Goal: Task Accomplishment & Management: Use online tool/utility

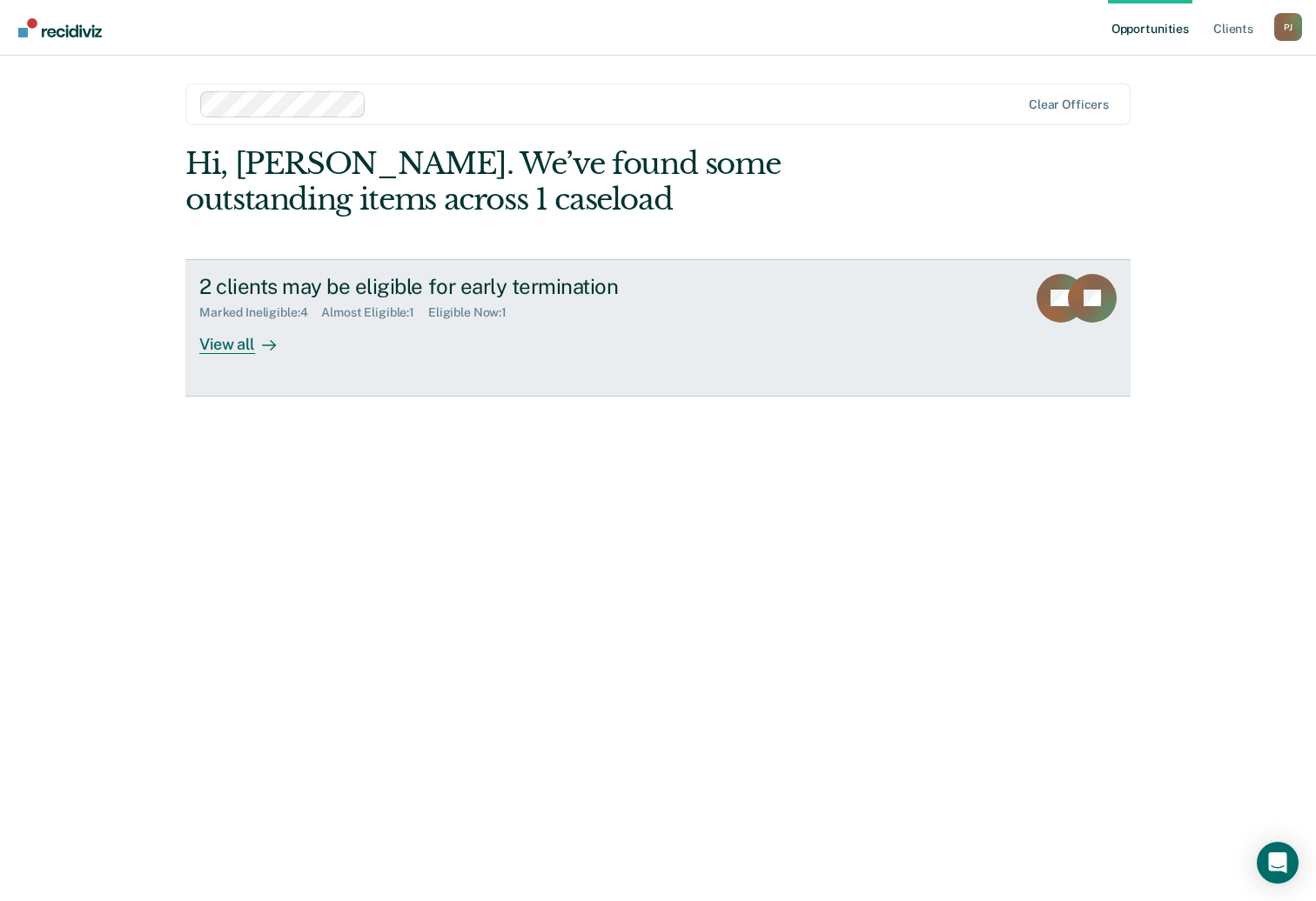
click at [267, 336] on div at bounding box center [265, 344] width 21 height 20
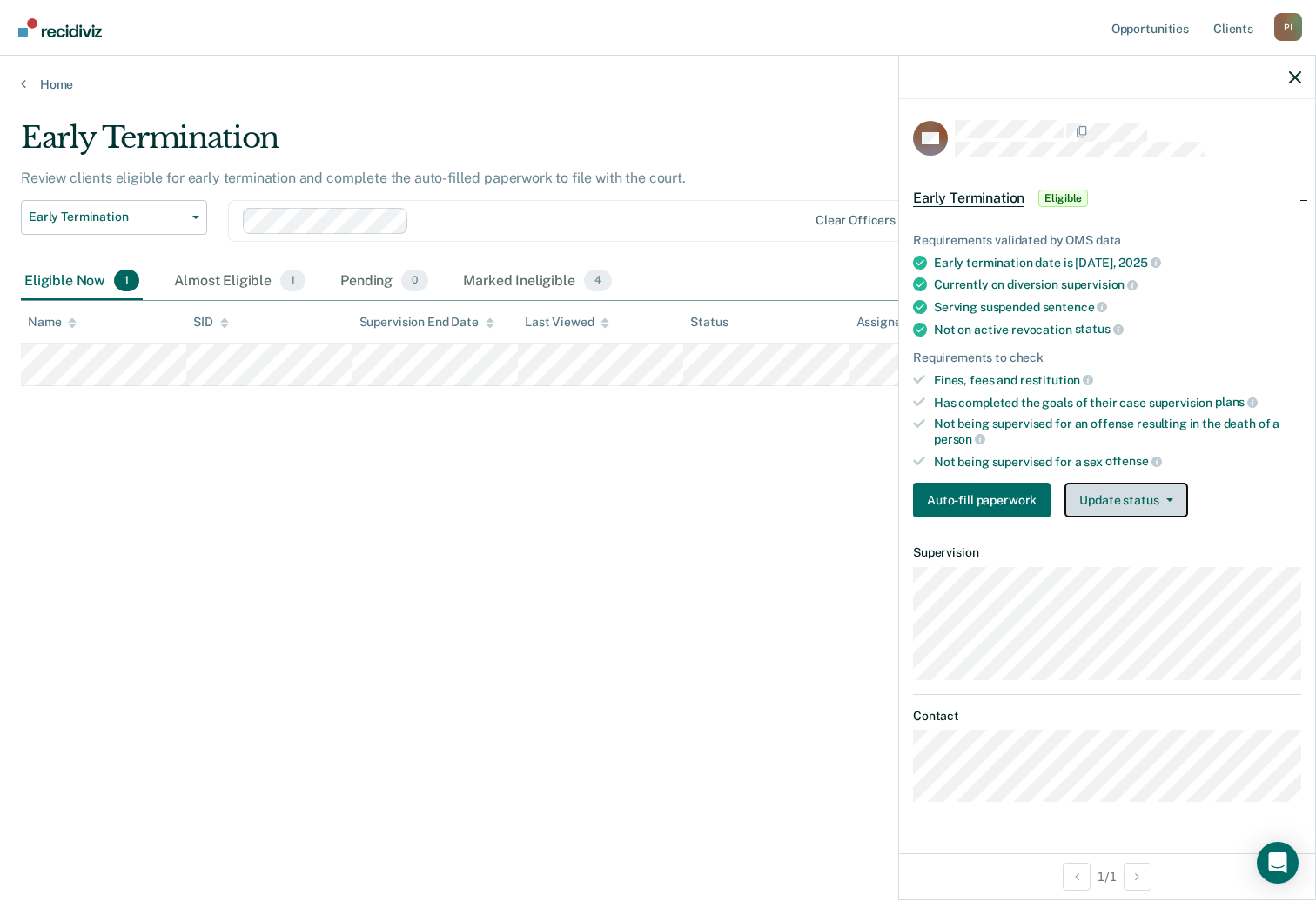
click at [1121, 510] on button "Update status" at bounding box center [1126, 500] width 123 height 35
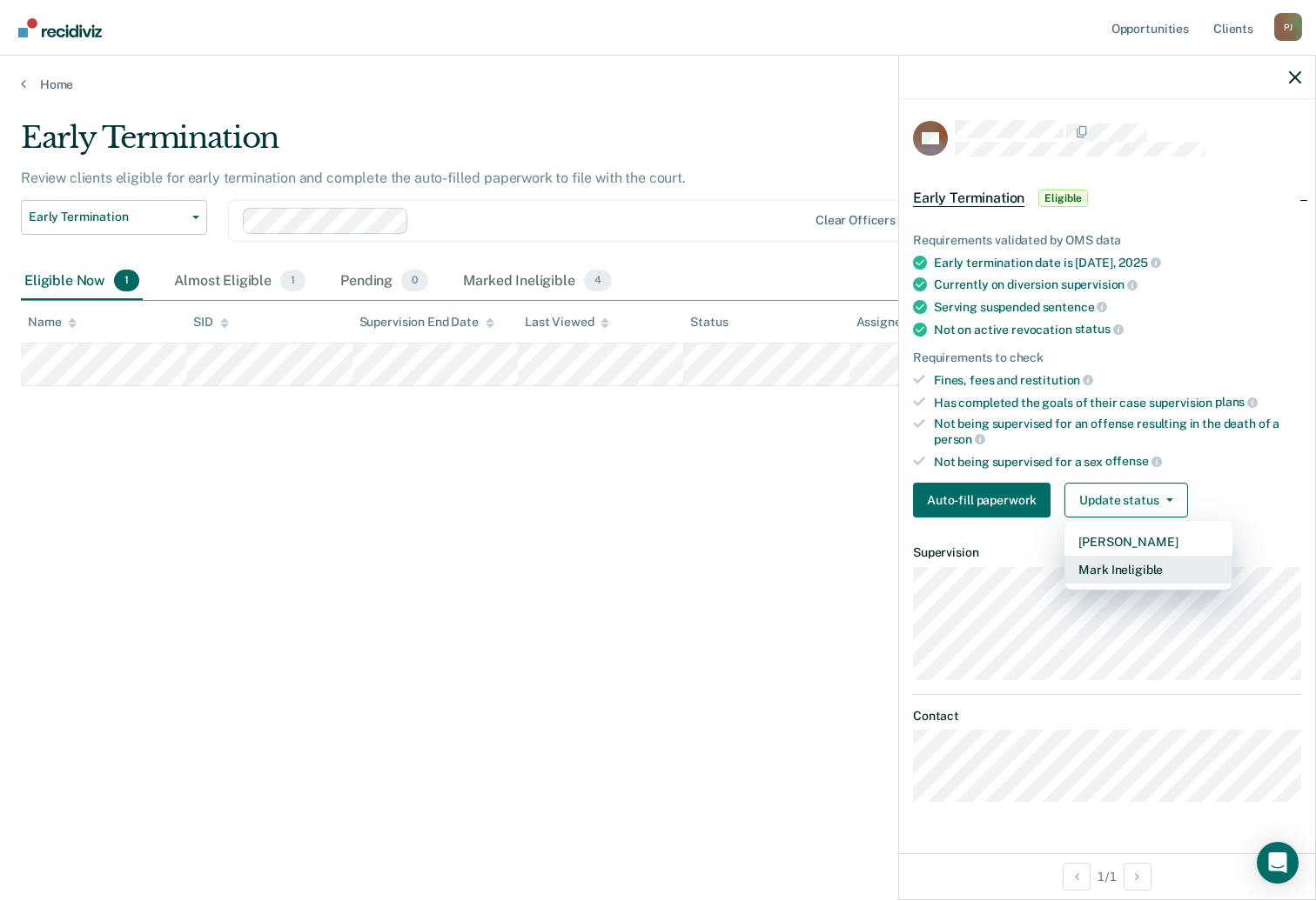
click at [1100, 562] on button "Mark Ineligible" at bounding box center [1147, 570] width 168 height 27
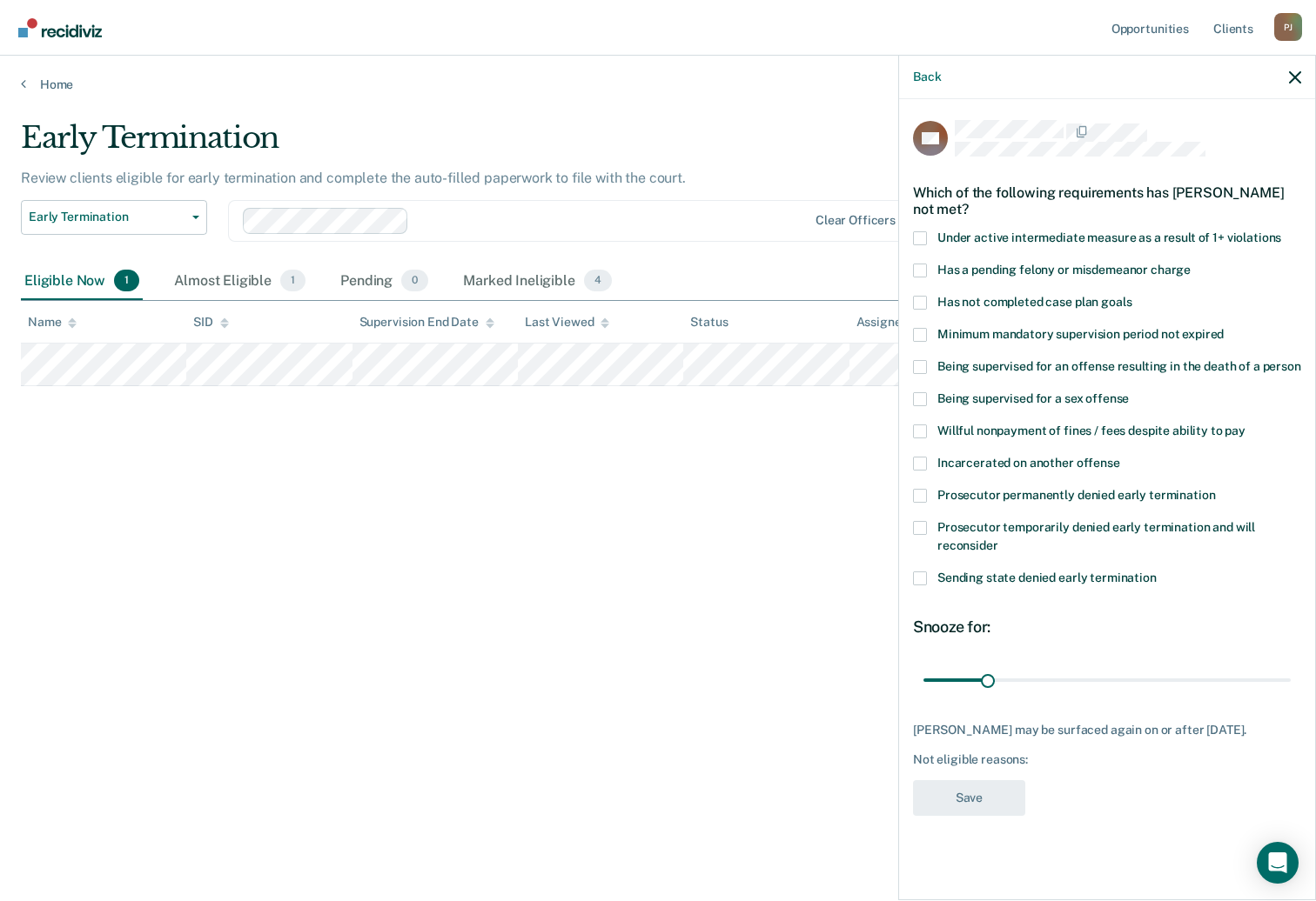
click at [919, 492] on span at bounding box center [919, 495] width 14 height 14
click at [1214, 489] on input "Prosecutor permanently denied early termination" at bounding box center [1214, 489] width 0 height 0
click at [968, 784] on button "Save" at bounding box center [969, 798] width 113 height 36
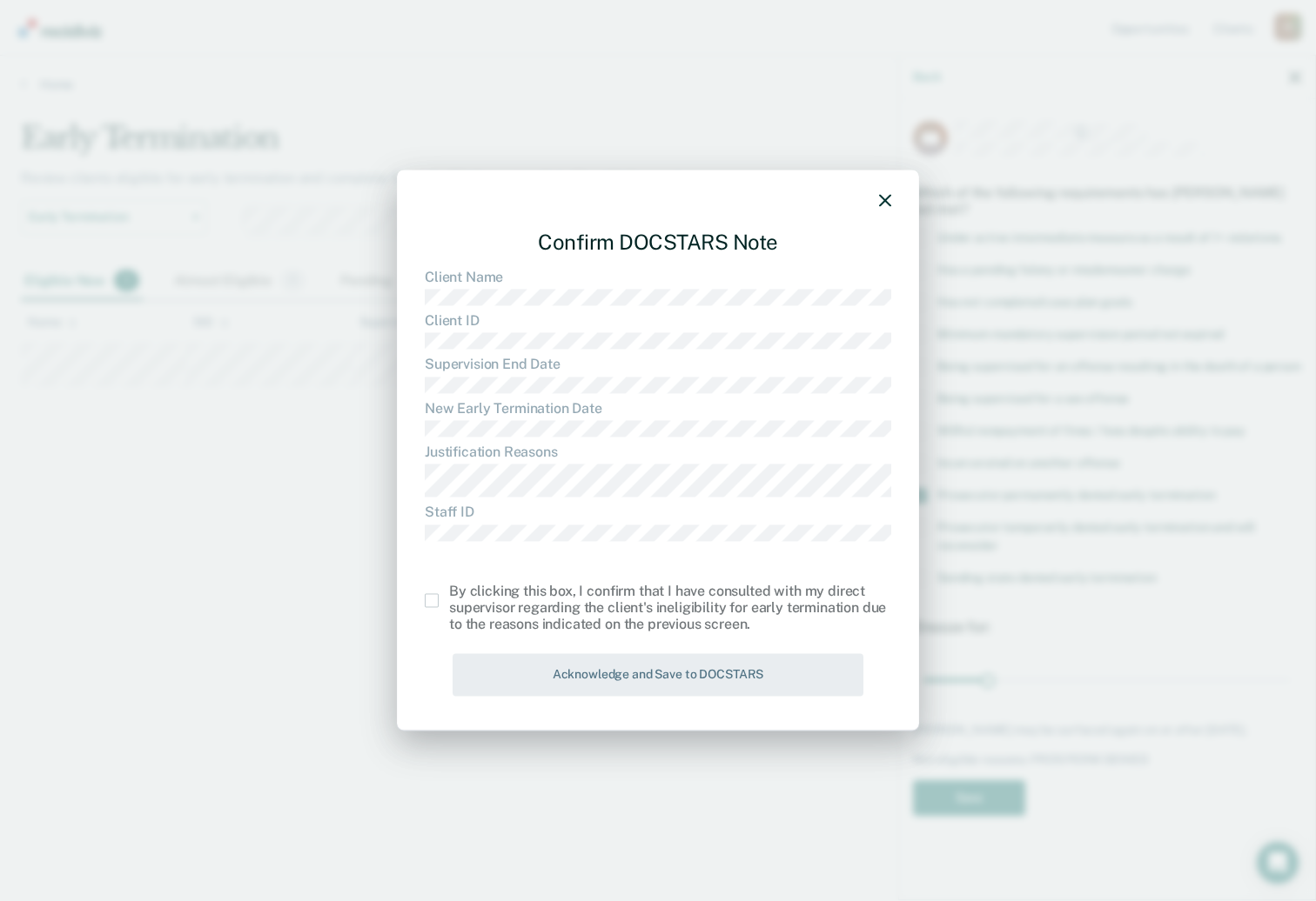
click at [423, 602] on div "Confirm DOCSTARS Note Client Name Client ID Supervision End Date New Early Term…" at bounding box center [658, 450] width 522 height 561
click at [428, 601] on span at bounding box center [431, 601] width 14 height 14
click at [449, 594] on input "checkbox" at bounding box center [449, 594] width 0 height 0
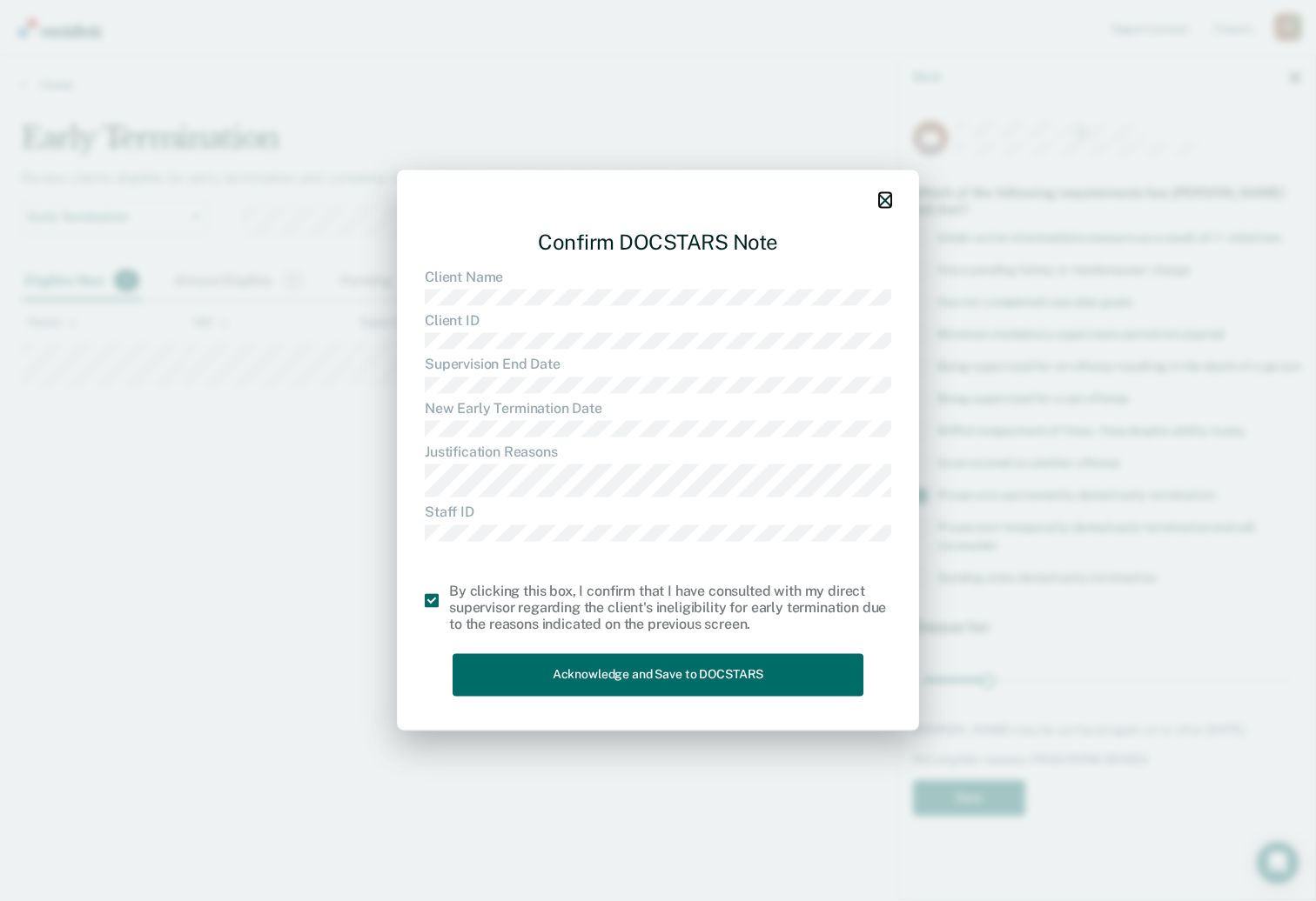
click at [882, 193] on button "button" at bounding box center [885, 200] width 12 height 15
